Goal: Task Accomplishment & Management: Manage account settings

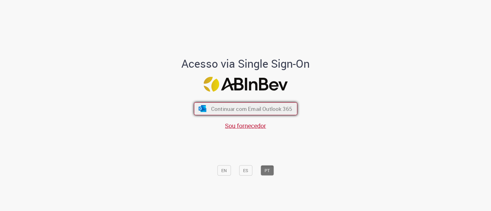
click at [243, 108] on span "Continuar com Email Outlook 365" at bounding box center [251, 109] width 81 height 7
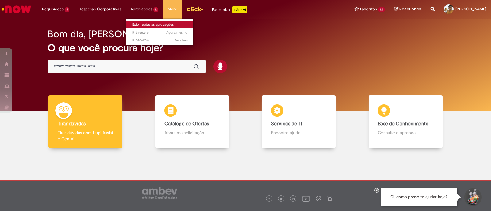
click at [146, 23] on link "Exibir todas as aprovações" at bounding box center [159, 24] width 67 height 7
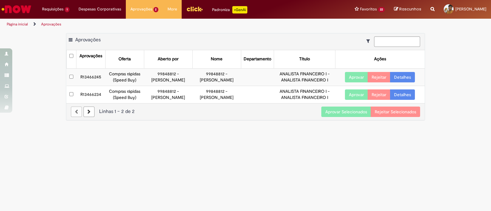
click at [69, 88] on td at bounding box center [72, 94] width 10 height 17
click at [336, 112] on button "Aprovar Selecionados" at bounding box center [346, 112] width 50 height 10
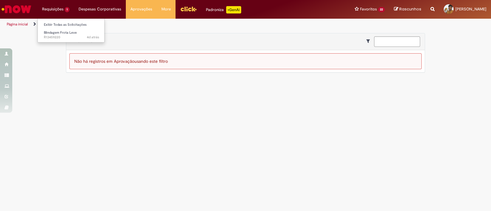
click at [52, 8] on li "Requisições 1 Exibir Todas as Solicitações Blindagem Frota Leve 4d atrás 4 dias…" at bounding box center [55, 9] width 36 height 18
click at [67, 25] on link "Exibir Todas as Solicitações" at bounding box center [71, 24] width 67 height 7
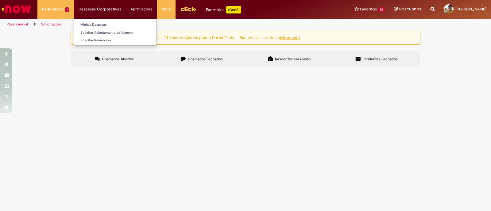
click at [94, 10] on li "Despesas Corporativas Minhas Despesas Solicitar Adiantamento de Viagem Solicita…" at bounding box center [100, 9] width 52 height 18
click at [101, 25] on link "Minhas Despesas" at bounding box center [115, 24] width 82 height 7
